Goal: Task Accomplishment & Management: Complete application form

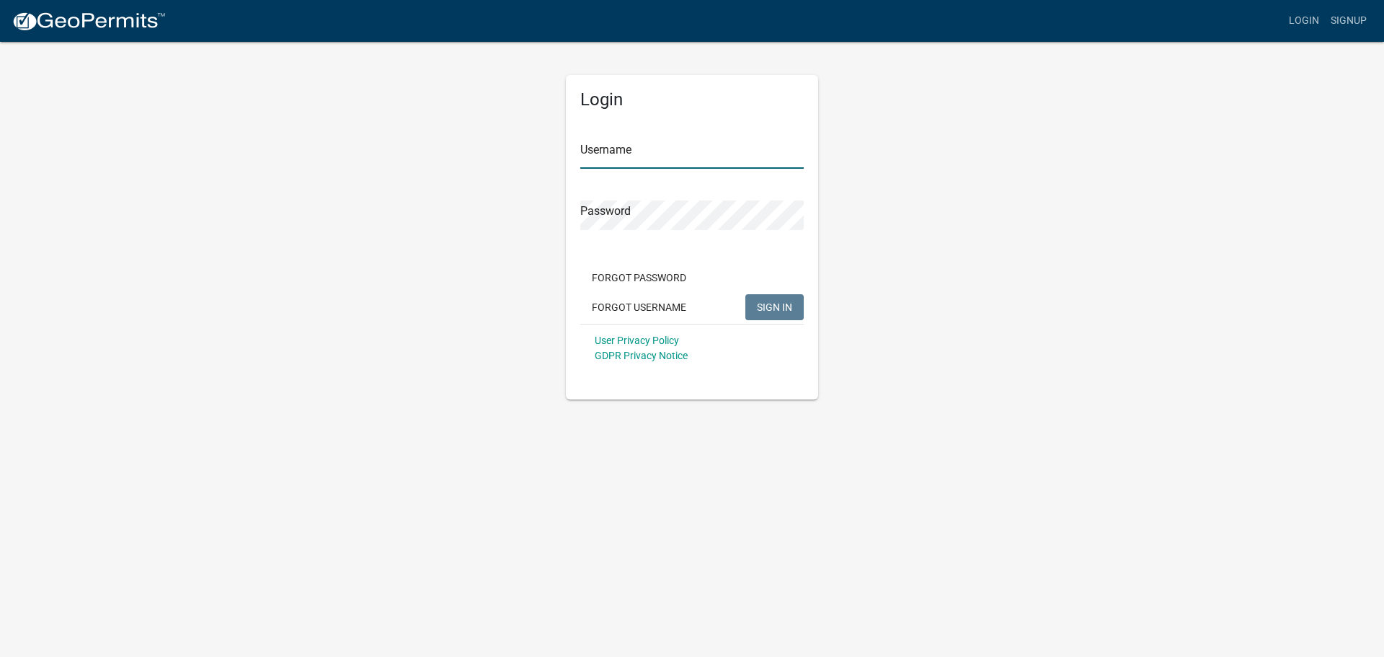
type input "[EMAIL_ADDRESS][DOMAIN_NAME]"
click at [789, 307] on span "SIGN IN" at bounding box center [774, 307] width 35 height 12
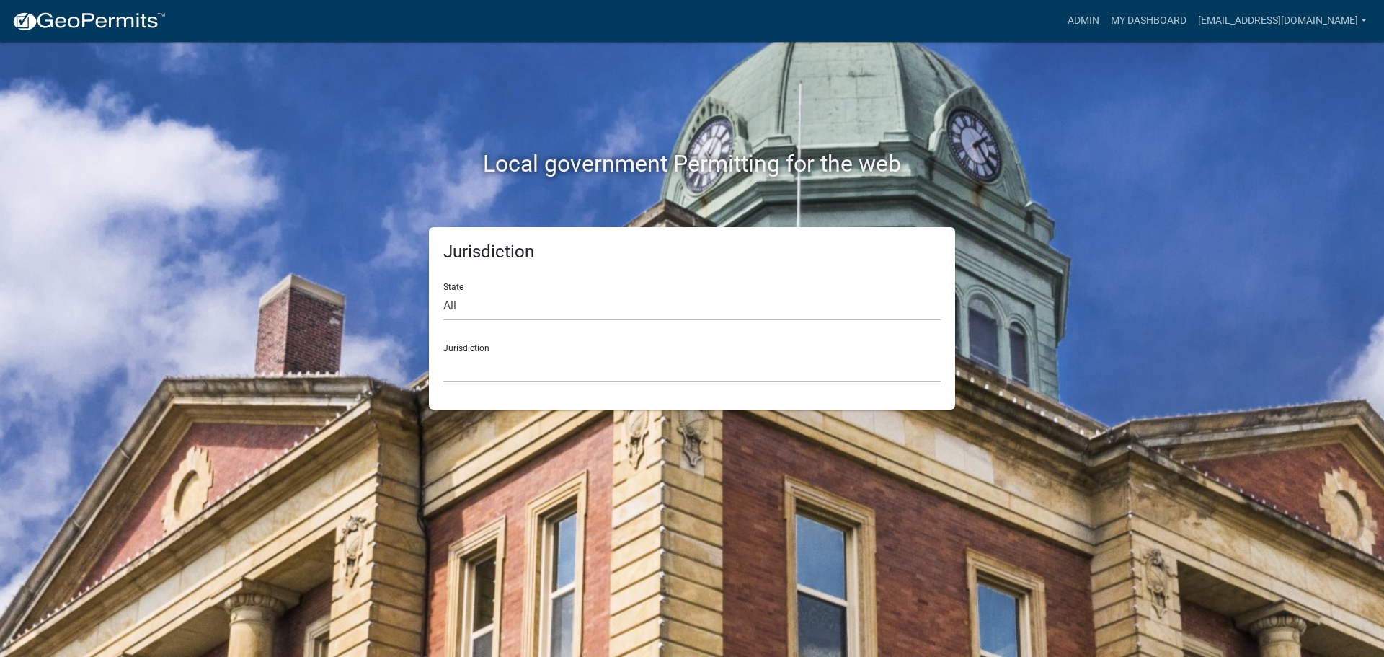
click at [598, 334] on div "Jurisdiction [GEOGRAPHIC_DATA], [US_STATE] [GEOGRAPHIC_DATA], [US_STATE][PERSON…" at bounding box center [691, 357] width 497 height 50
click at [1128, 22] on link "My Dashboard" at bounding box center [1148, 20] width 87 height 27
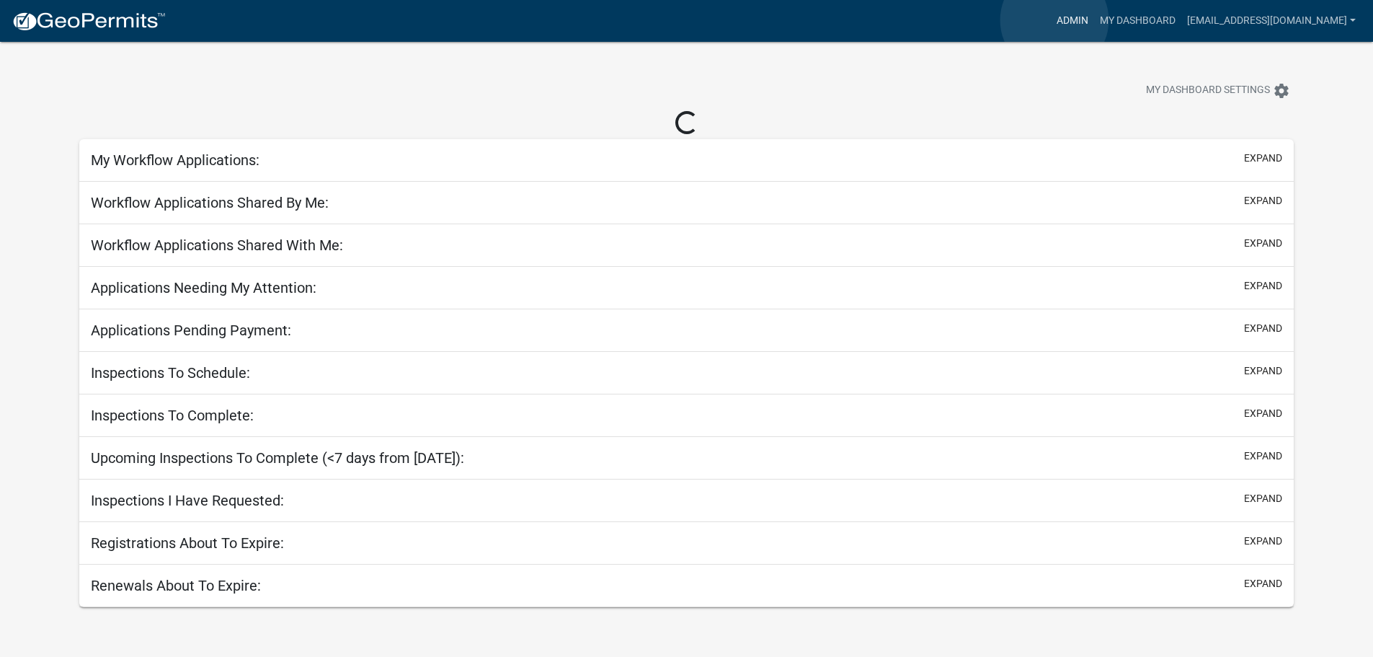
click at [1055, 20] on link "Admin" at bounding box center [1072, 20] width 43 height 27
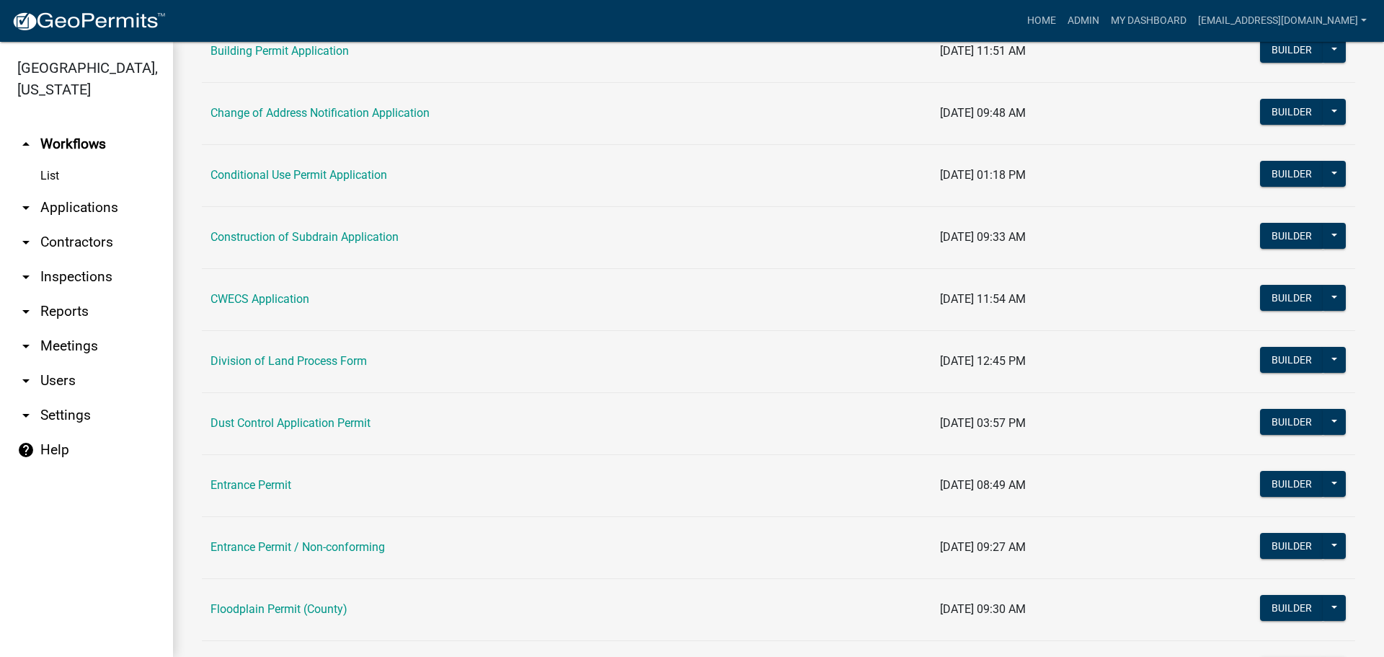
scroll to position [432, 0]
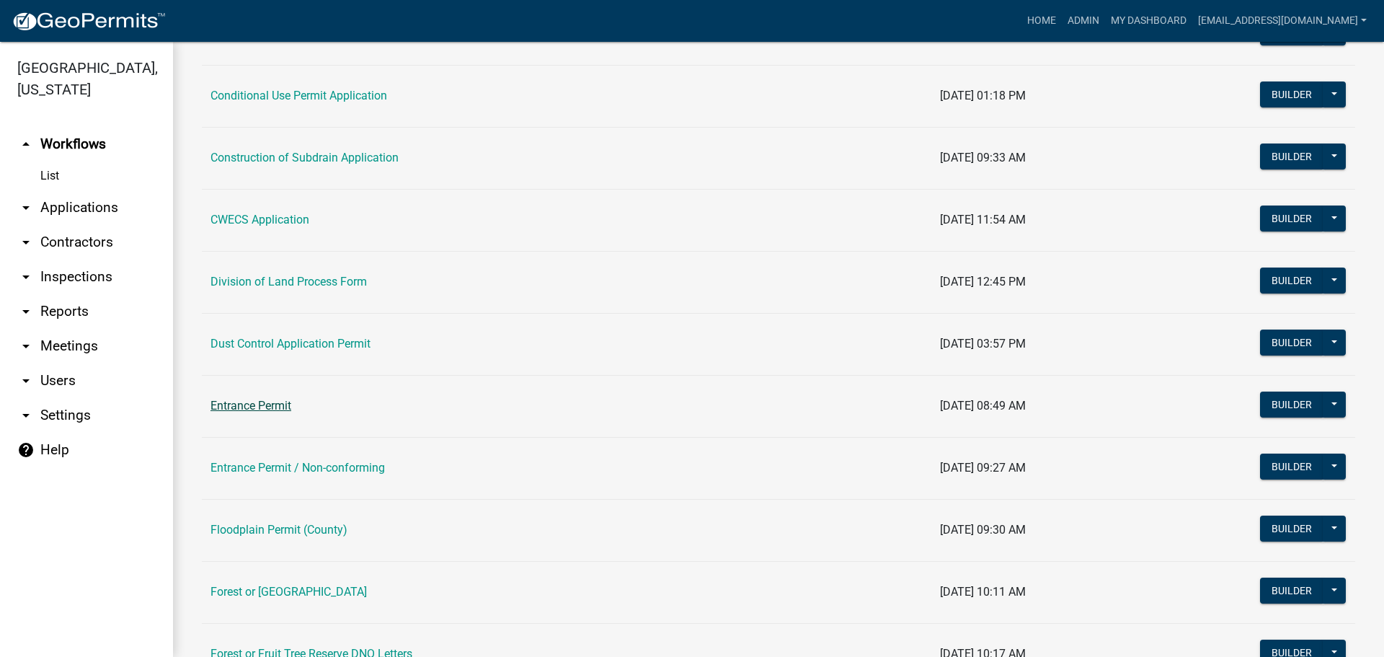
click at [263, 407] on link "Entrance Permit" at bounding box center [250, 406] width 81 height 14
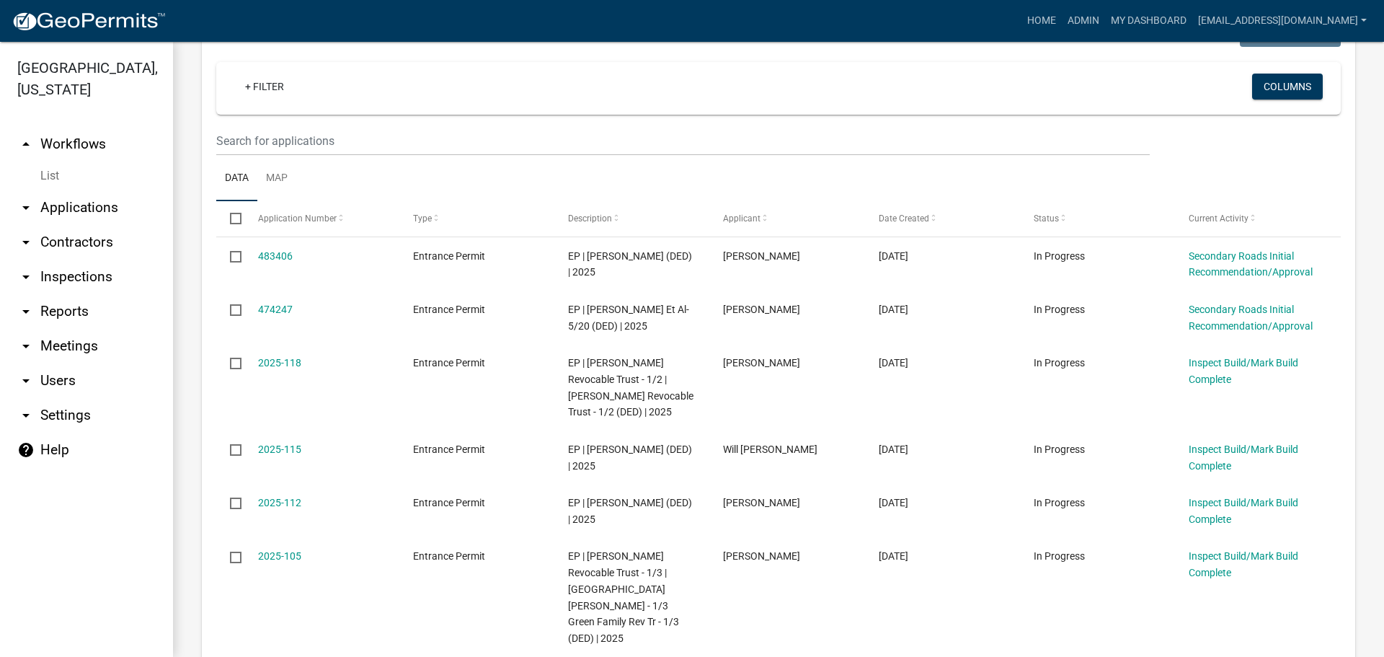
scroll to position [288, 0]
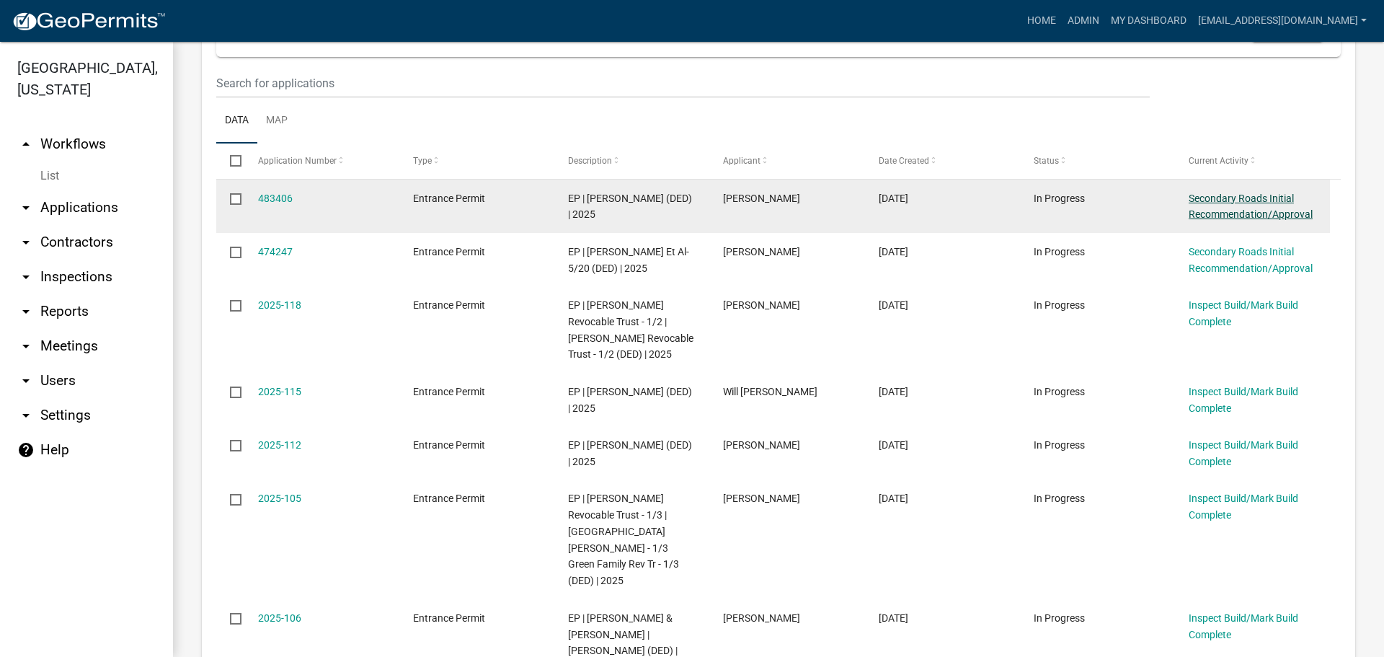
click at [1236, 202] on link "Secondary Roads Initial Recommendation/Approval" at bounding box center [1251, 206] width 124 height 28
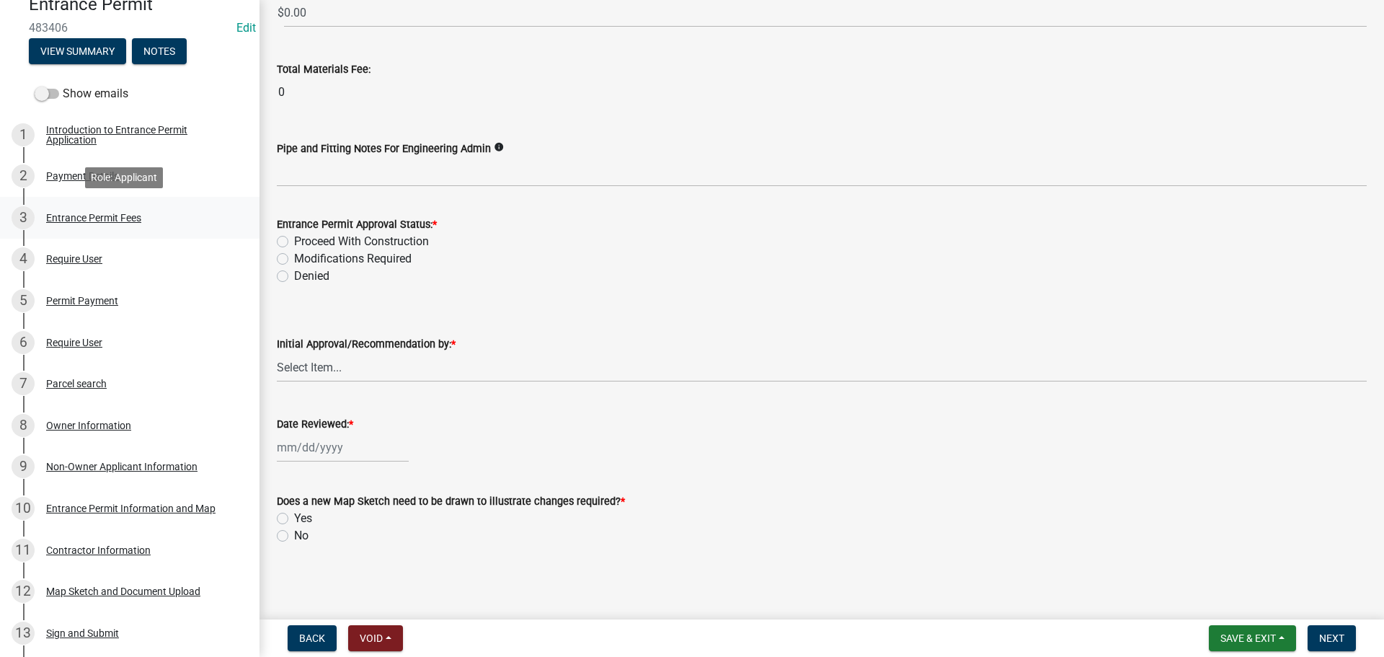
scroll to position [288, 0]
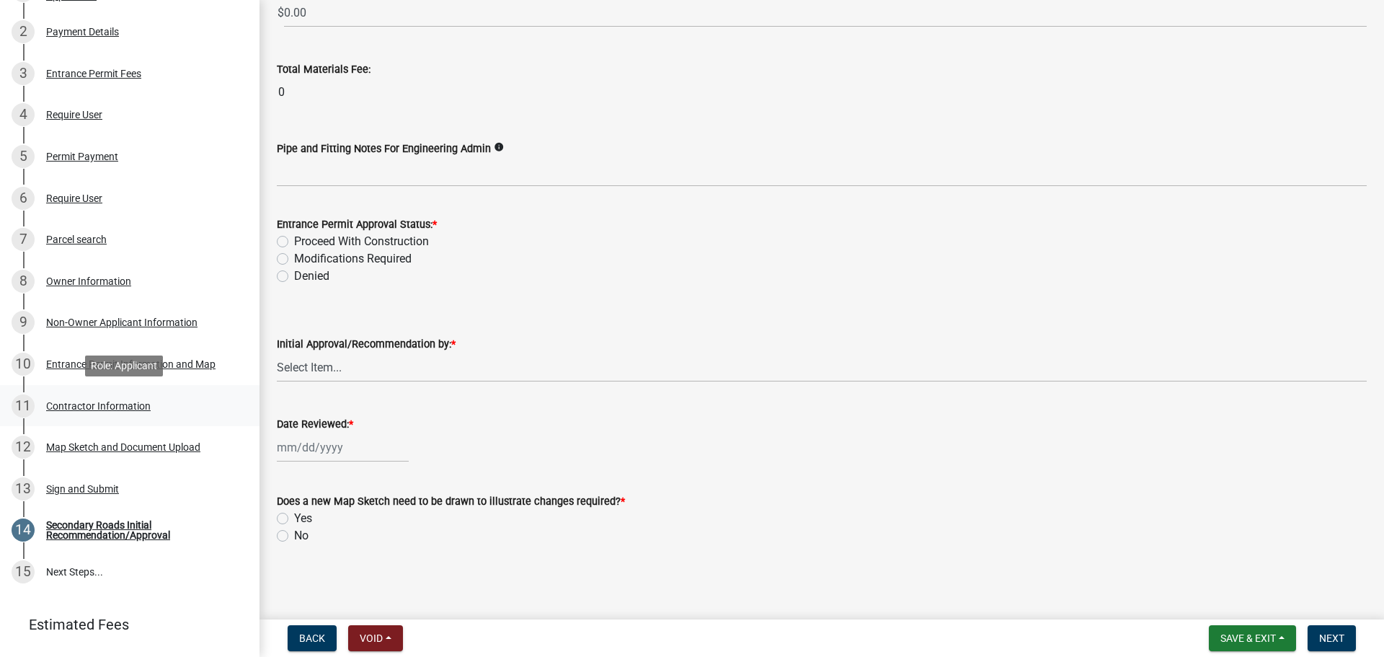
click at [95, 403] on div "Contractor Information" at bounding box center [98, 406] width 105 height 10
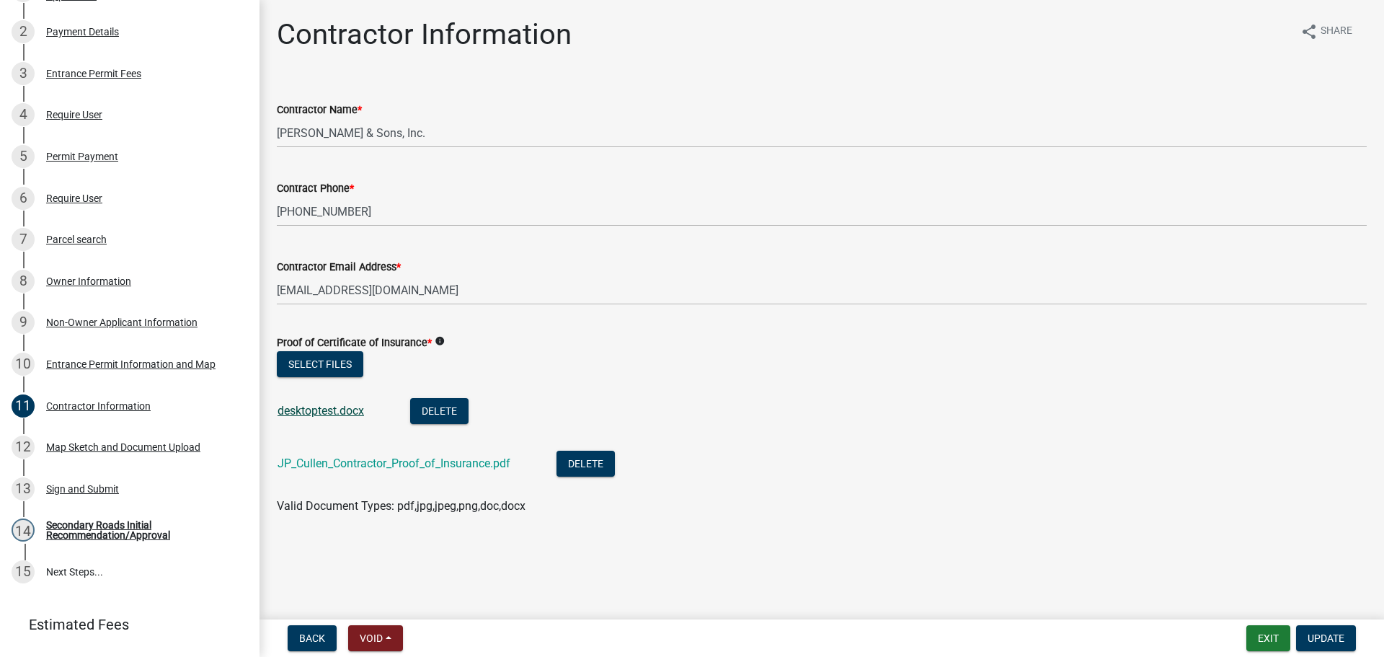
click at [341, 405] on link "desktoptest.docx" at bounding box center [321, 411] width 86 height 14
click at [350, 364] on button "Select files" at bounding box center [320, 364] width 86 height 26
click at [127, 448] on div "Map Sketch and Document Upload" at bounding box center [123, 447] width 154 height 10
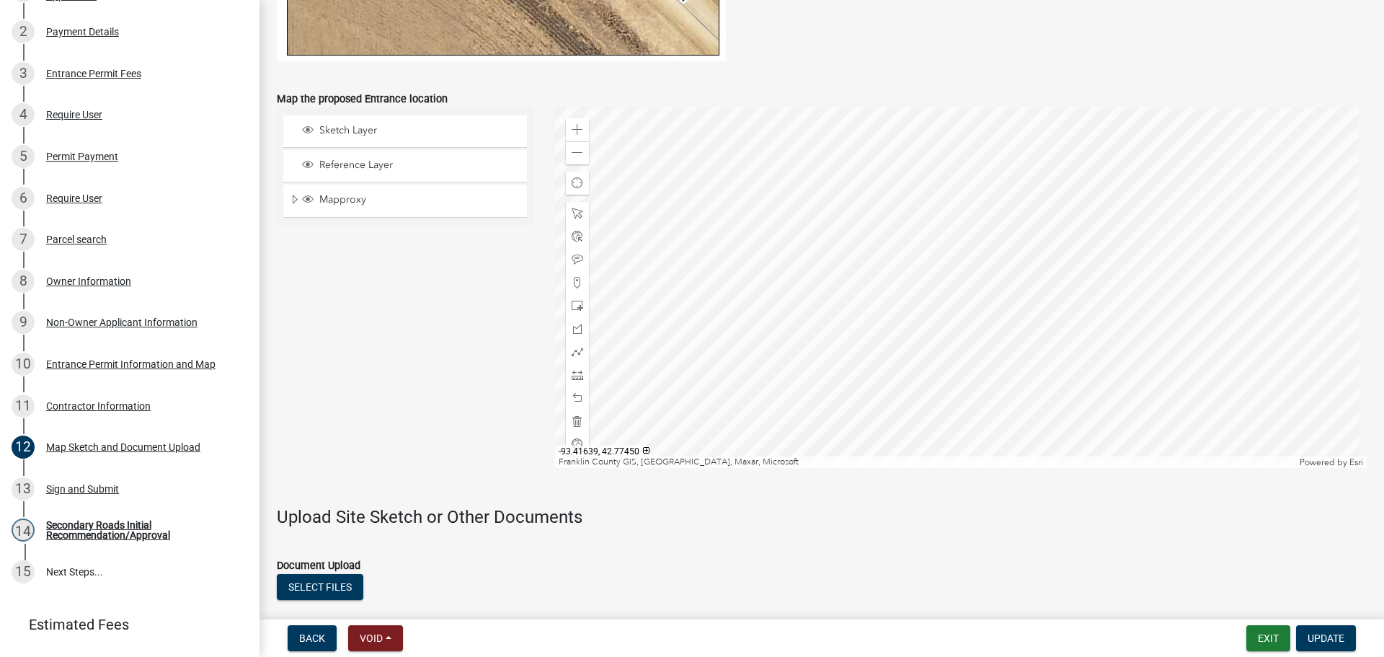
scroll to position [1000, 0]
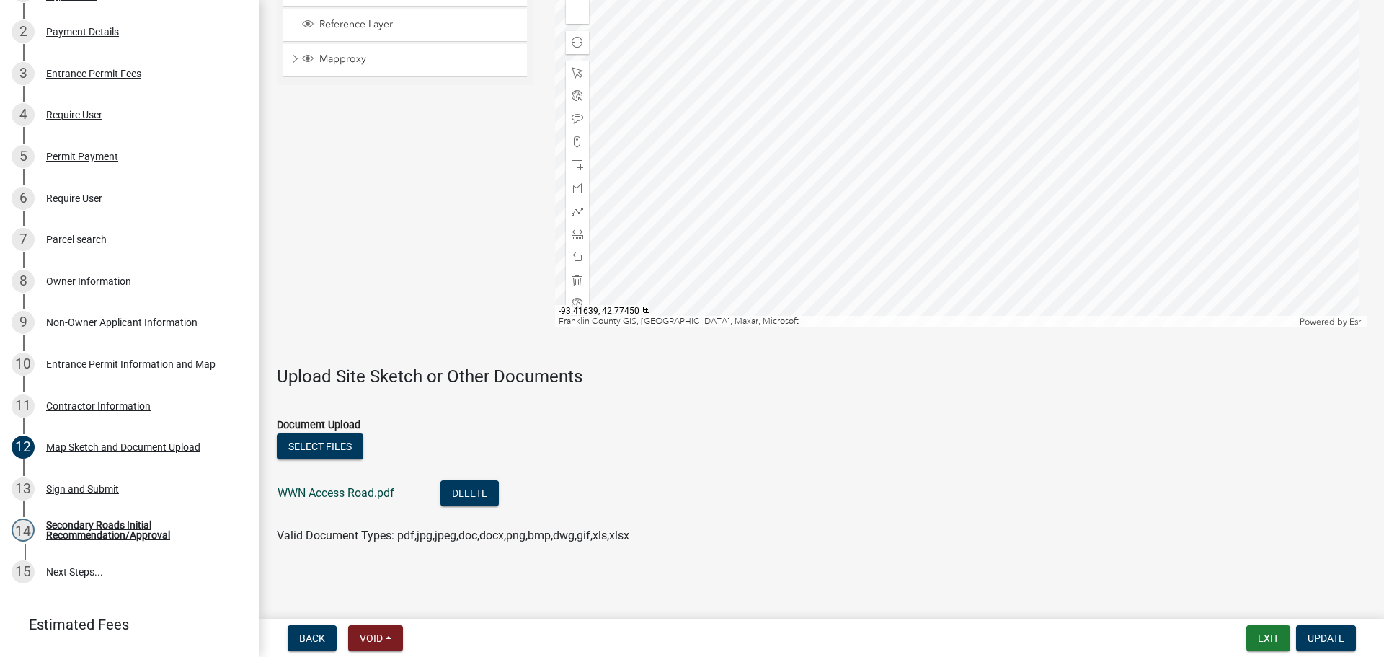
click at [341, 492] on link "WWN Access Road.pdf" at bounding box center [336, 493] width 117 height 14
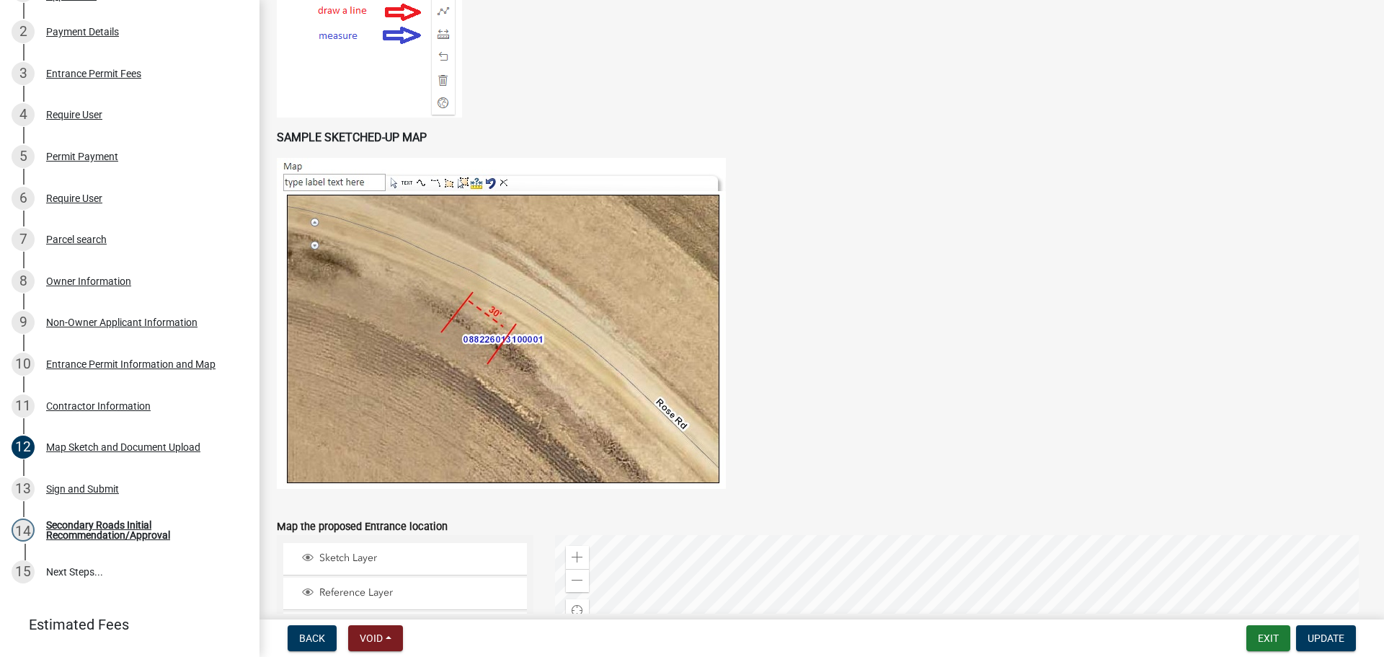
scroll to position [424, 0]
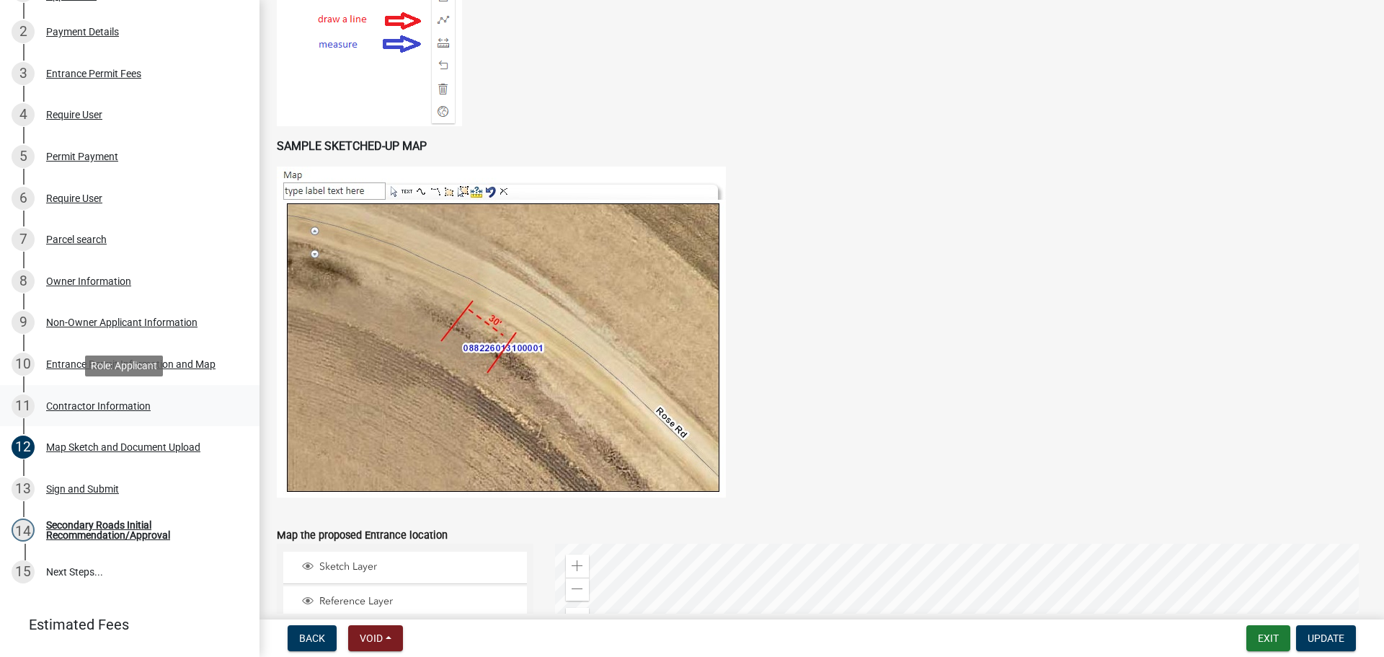
click at [93, 405] on div "Contractor Information" at bounding box center [98, 406] width 105 height 10
